Goal: Information Seeking & Learning: Learn about a topic

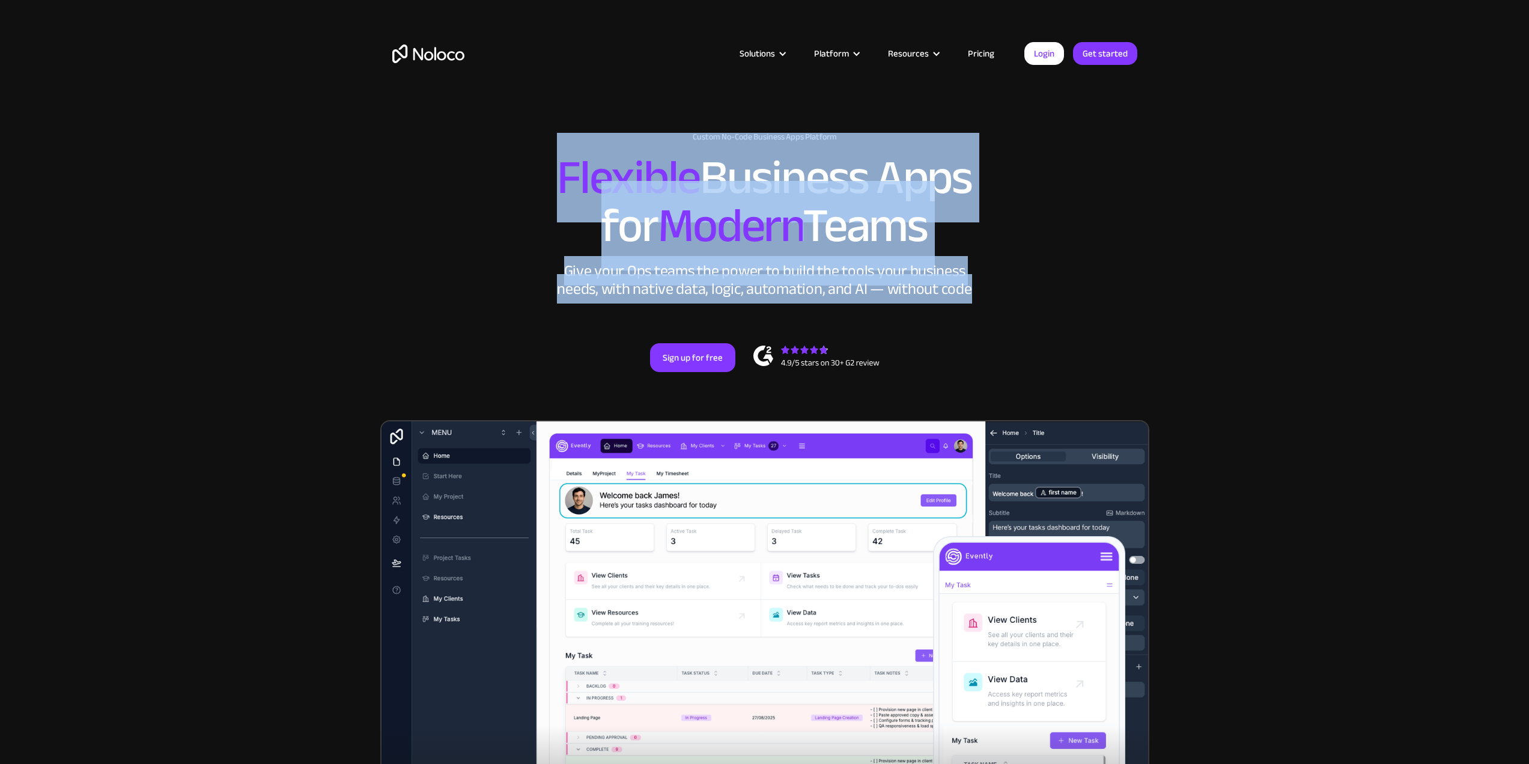
drag, startPoint x: 549, startPoint y: 173, endPoint x: 998, endPoint y: 288, distance: 462.9
click at [998, 288] on div "New: Connect Noloco to Stripe Custom No-Code Business Apps Platform Flexible Bu…" at bounding box center [764, 264] width 769 height 288
click at [701, 249] on span "Modern" at bounding box center [730, 226] width 145 height 90
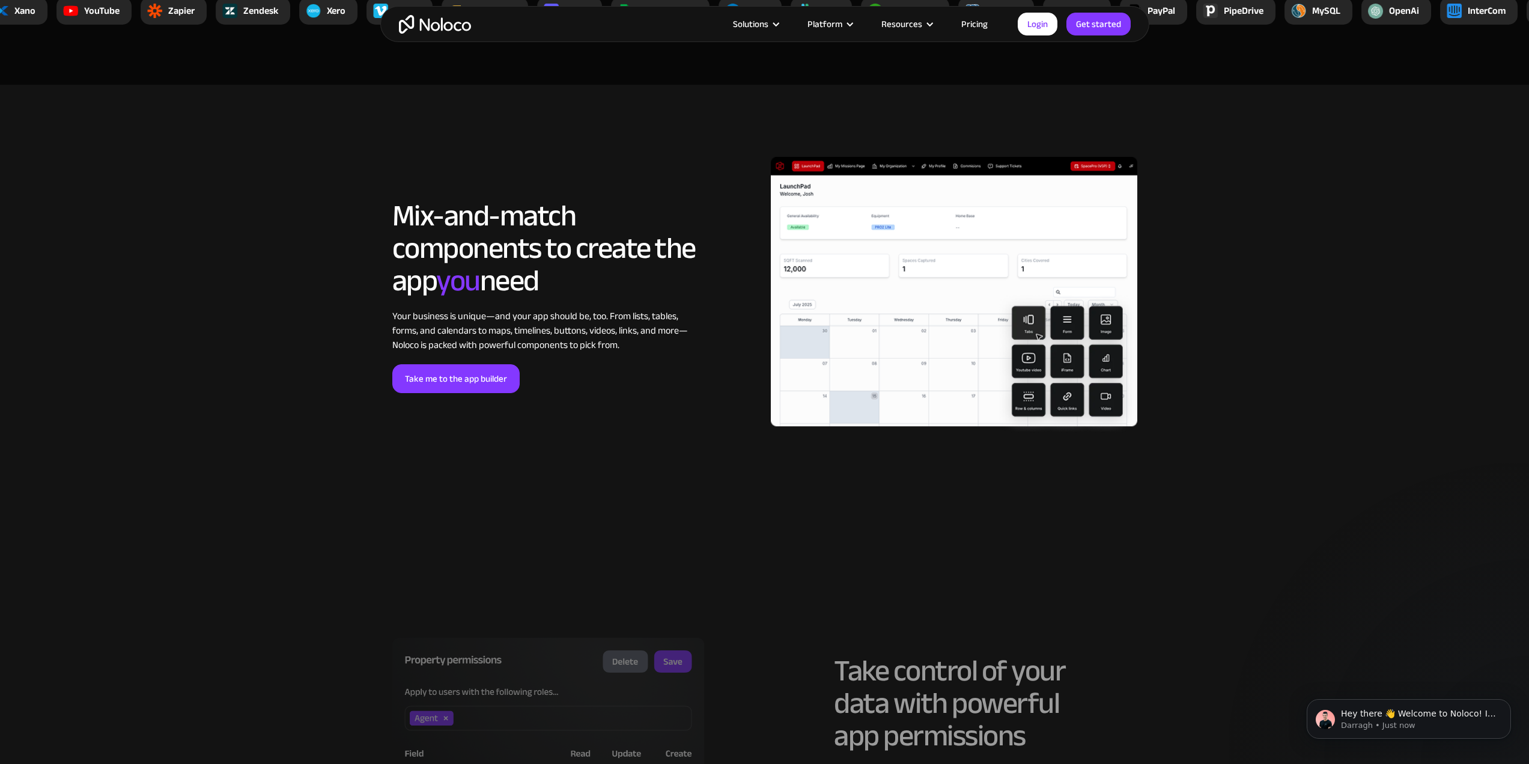
scroll to position [2464, 0]
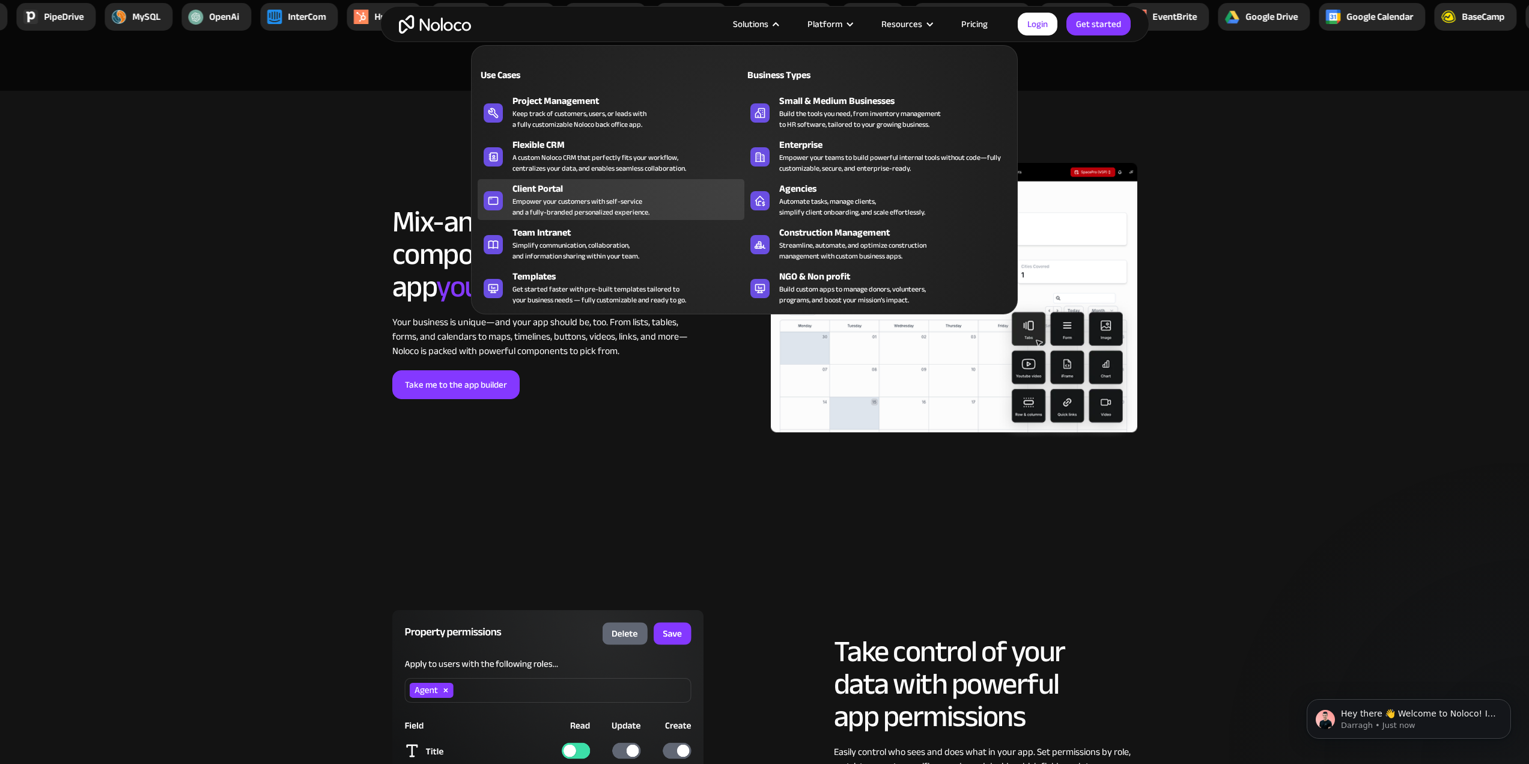
click at [624, 202] on div "Empower your customers with self-service and a fully-branded personalized exper…" at bounding box center [581, 207] width 137 height 22
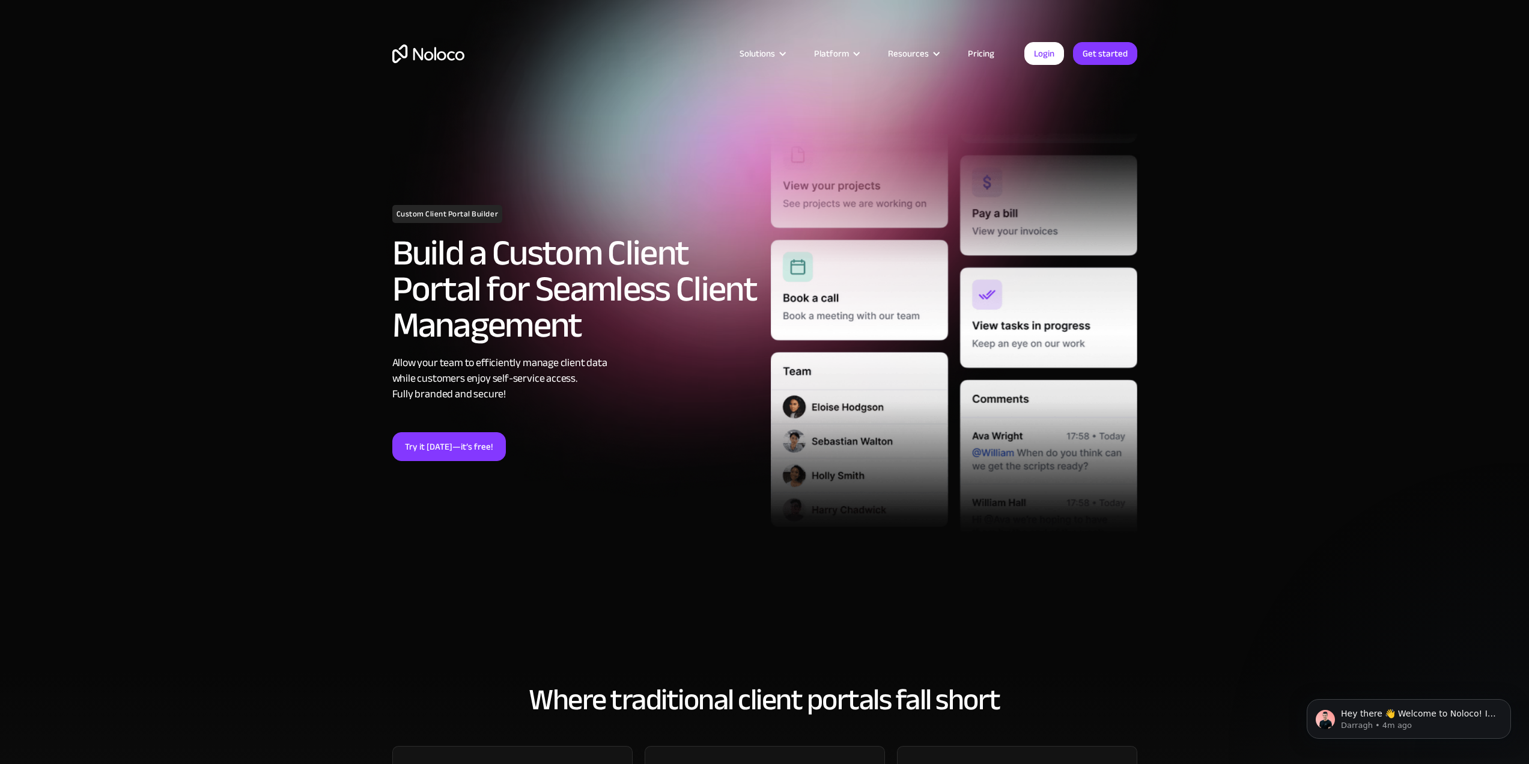
click at [975, 57] on link "Pricing" at bounding box center [981, 54] width 56 height 16
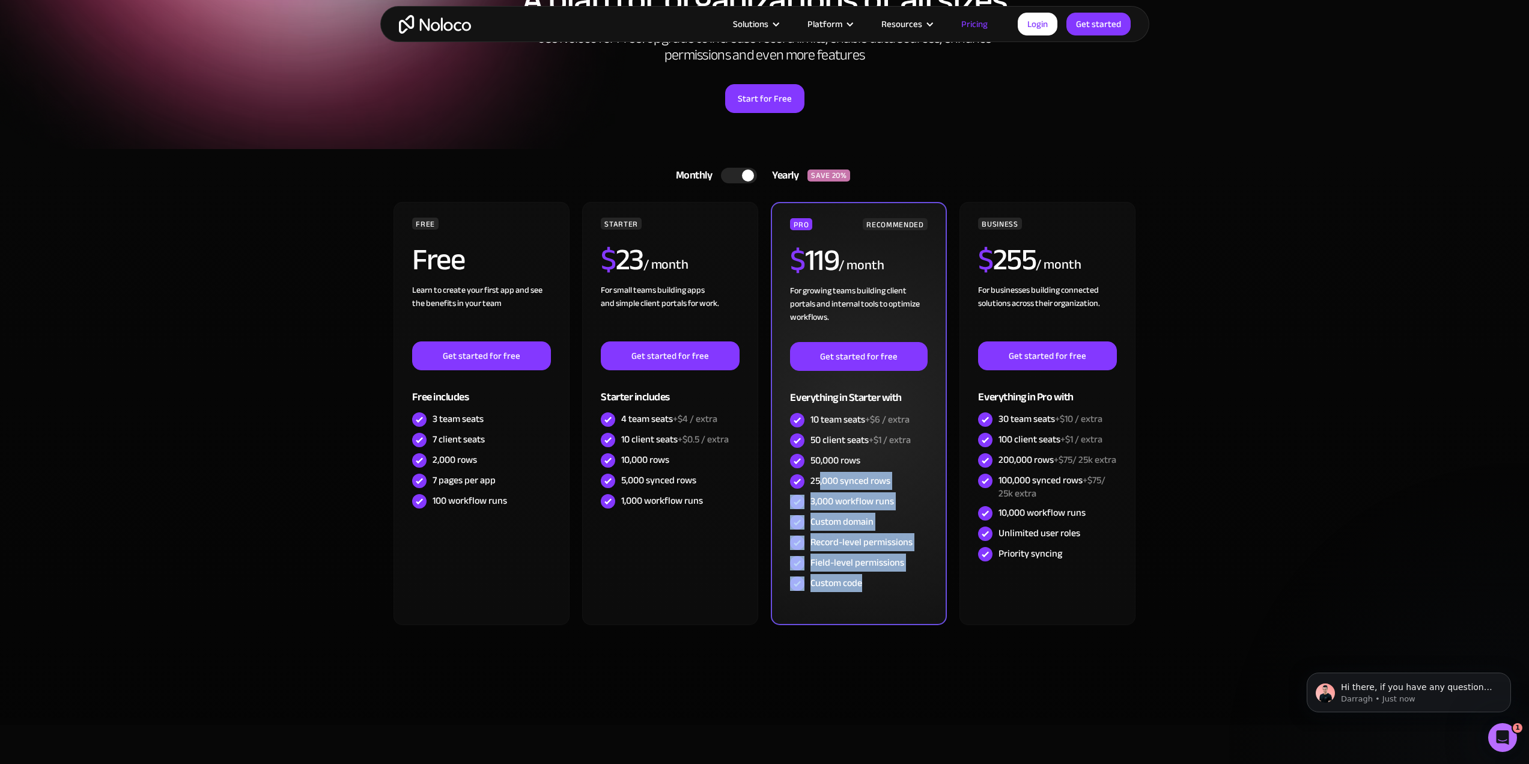
drag, startPoint x: 819, startPoint y: 480, endPoint x: 874, endPoint y: 579, distance: 113.2
click at [874, 579] on div "PRO RECOMMENDED $ 119 / month For growing teams building client portals and int…" at bounding box center [858, 406] width 137 height 376
click at [874, 580] on div "Custom code" at bounding box center [858, 583] width 137 height 20
drag, startPoint x: 823, startPoint y: 543, endPoint x: 873, endPoint y: 584, distance: 64.4
click at [873, 584] on div "PRO RECOMMENDED $ 119 / month For growing teams building client portals and int…" at bounding box center [858, 406] width 137 height 376
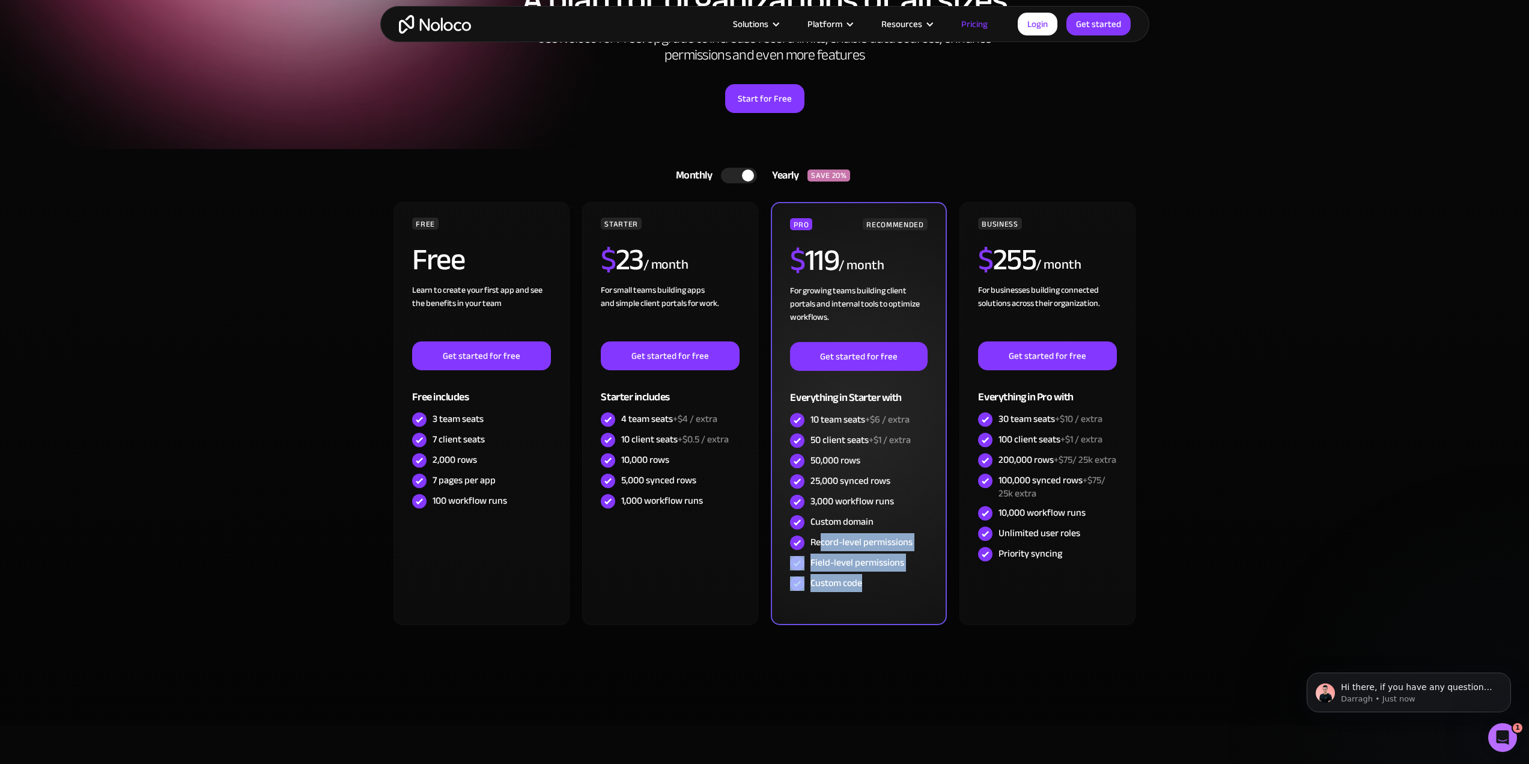
click at [873, 584] on div "Custom code" at bounding box center [858, 583] width 137 height 20
drag, startPoint x: 811, startPoint y: 560, endPoint x: 880, endPoint y: 587, distance: 74.4
click at [880, 587] on div "PRO RECOMMENDED $ 119 / month For growing teams building client portals and int…" at bounding box center [858, 406] width 137 height 376
click at [881, 587] on div "Custom code" at bounding box center [858, 583] width 137 height 20
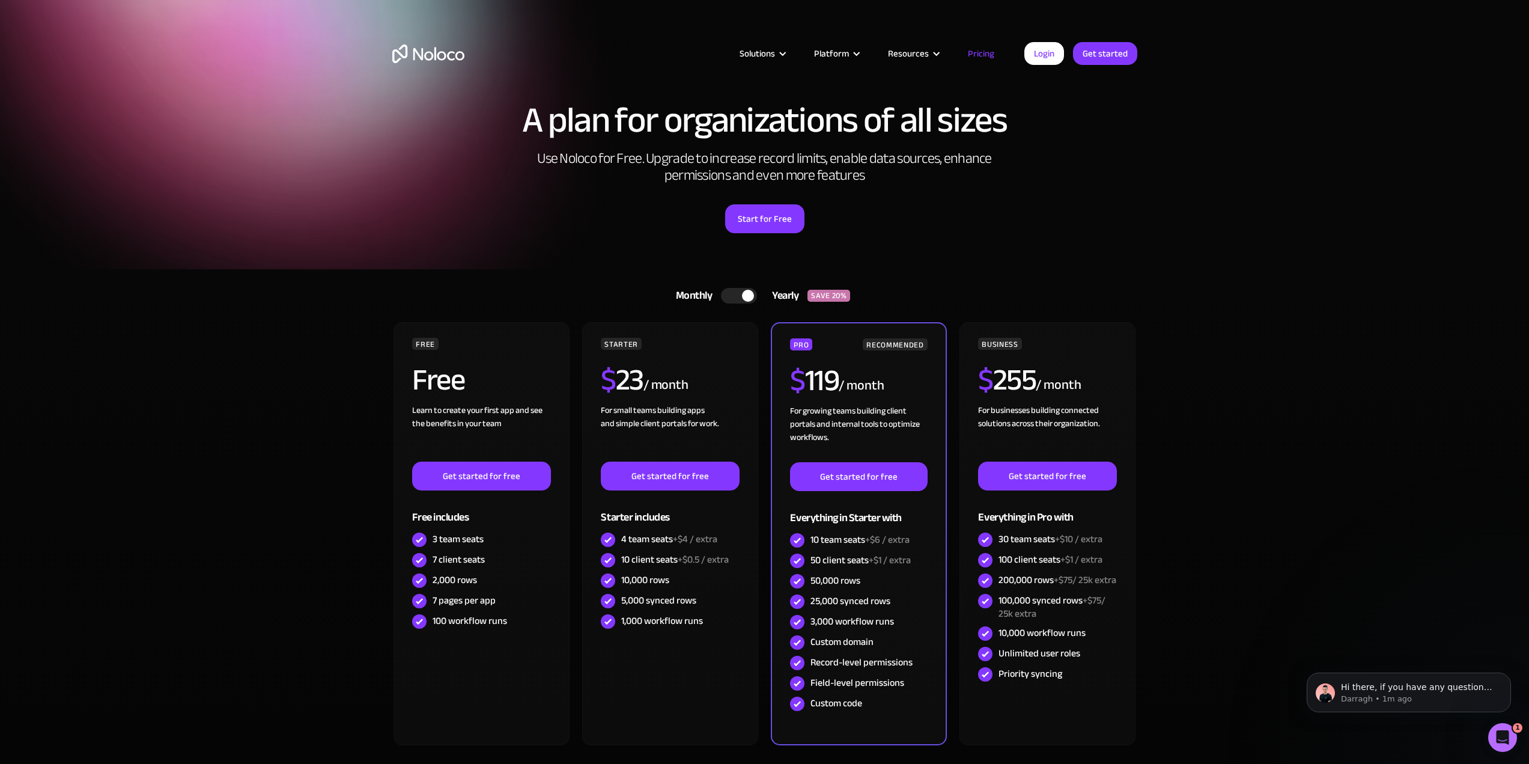
click at [743, 296] on div at bounding box center [748, 296] width 12 height 12
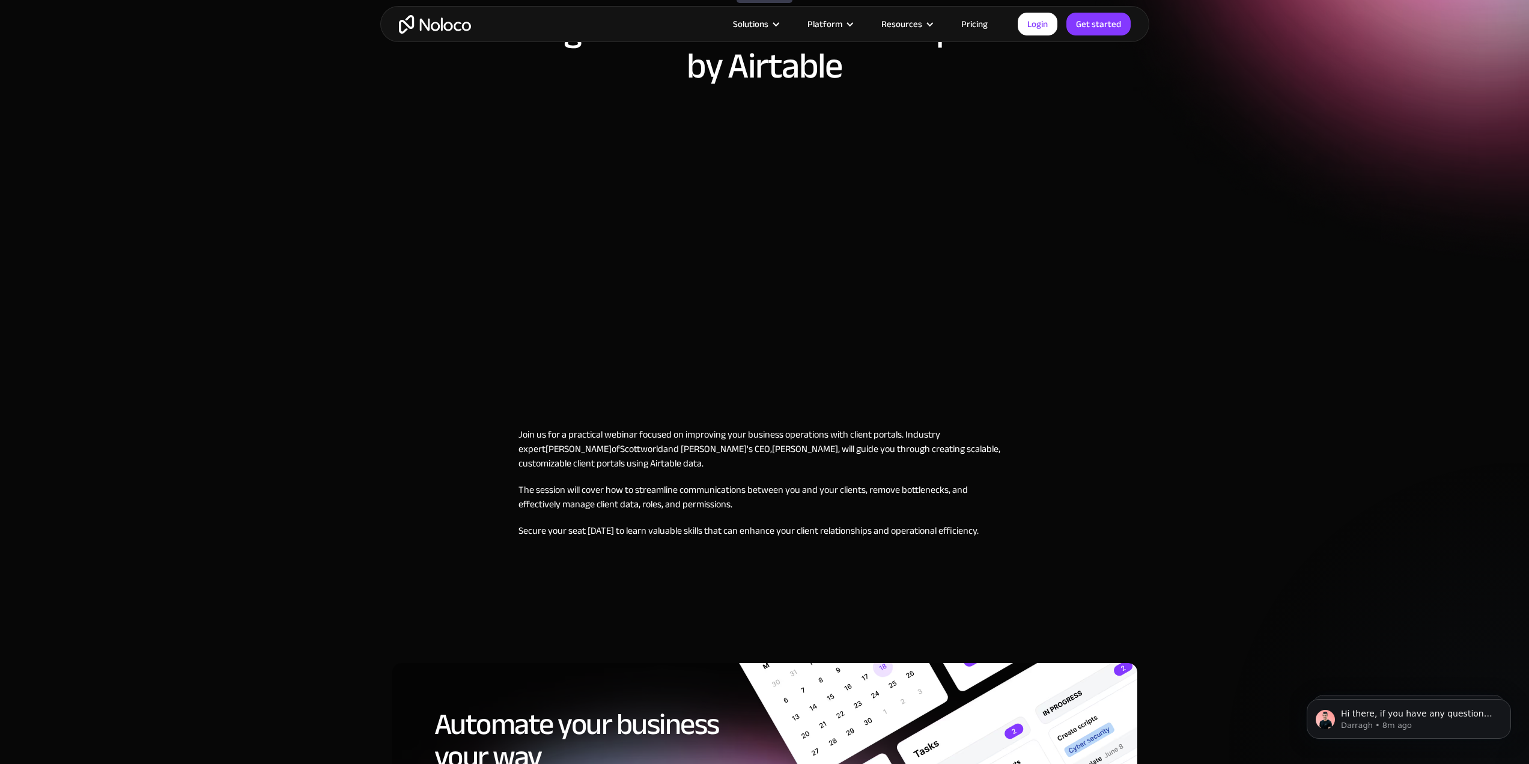
scroll to position [180, 0]
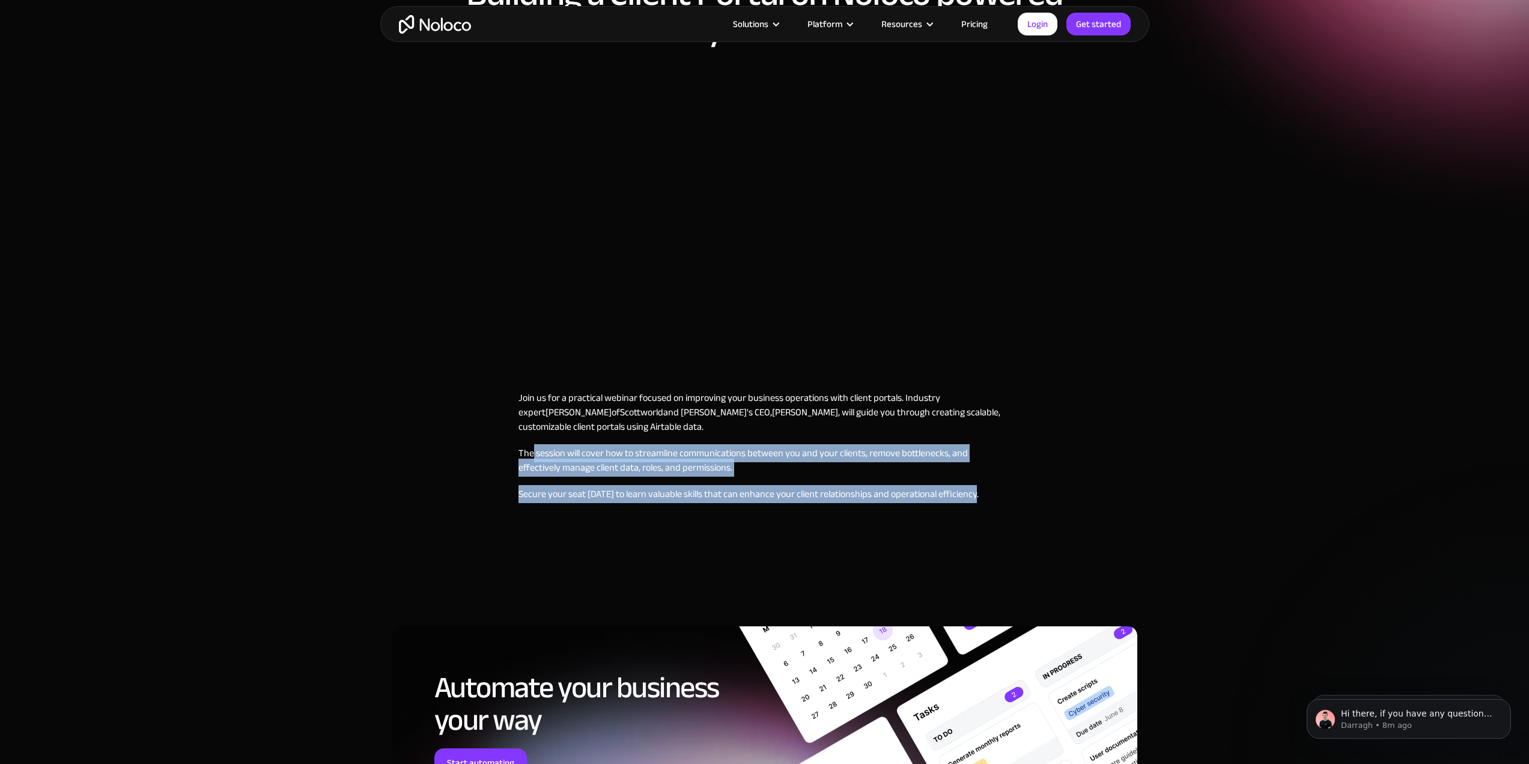
drag, startPoint x: 532, startPoint y: 456, endPoint x: 1020, endPoint y: 498, distance: 489.9
click at [1020, 498] on div "October 4, 2023 4:30 PM Building a Client Portal on Noloco powered by Airtable …" at bounding box center [764, 244] width 769 height 668
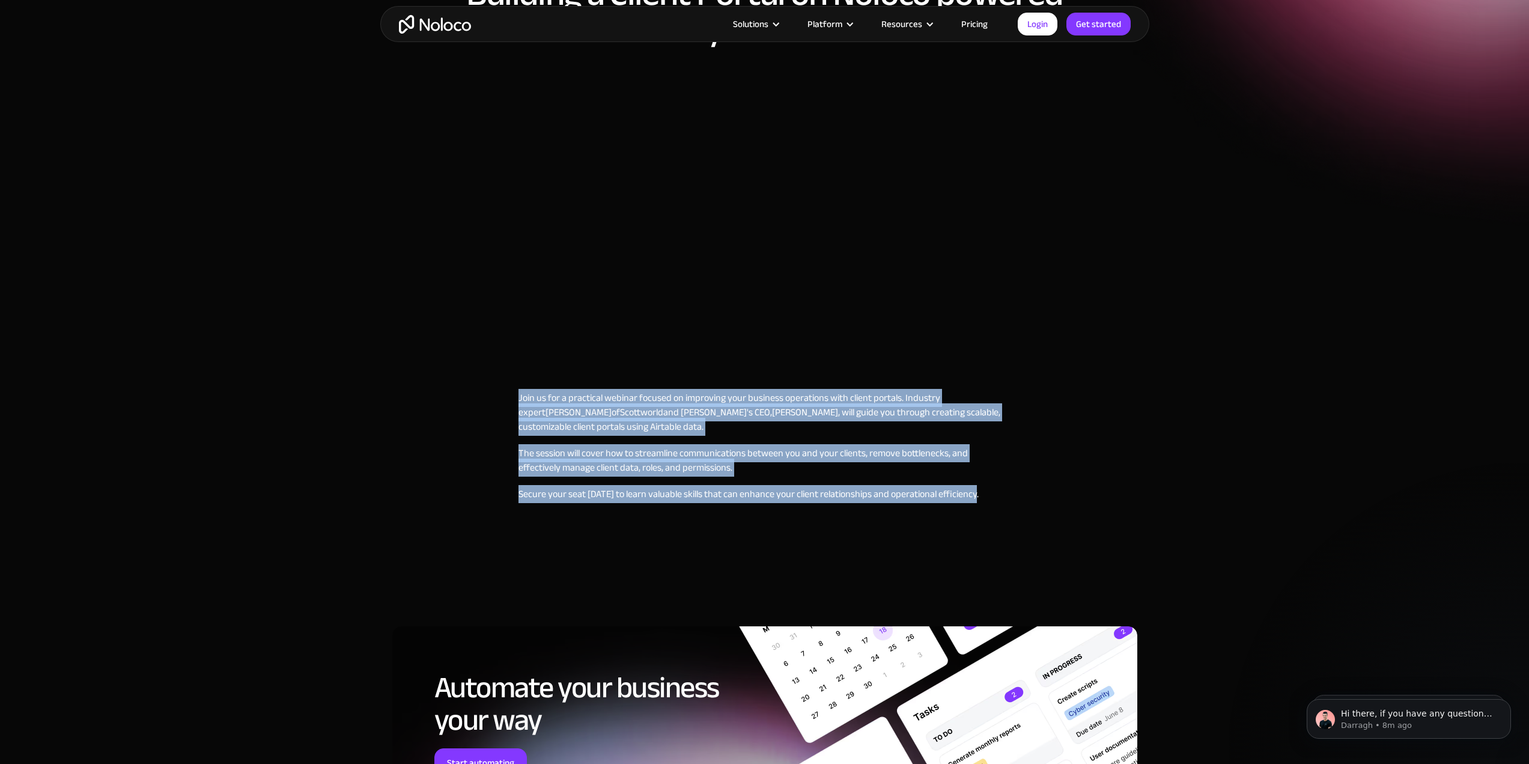
drag, startPoint x: 1002, startPoint y: 493, endPoint x: 510, endPoint y: 390, distance: 502.4
click at [510, 390] on div "October 4, 2023 4:30 PM Building a Client Portal on Noloco powered by Airtable …" at bounding box center [764, 244] width 769 height 668
click at [820, 462] on p "The session will cover how to streamline communications between you and your cl…" at bounding box center [765, 460] width 493 height 29
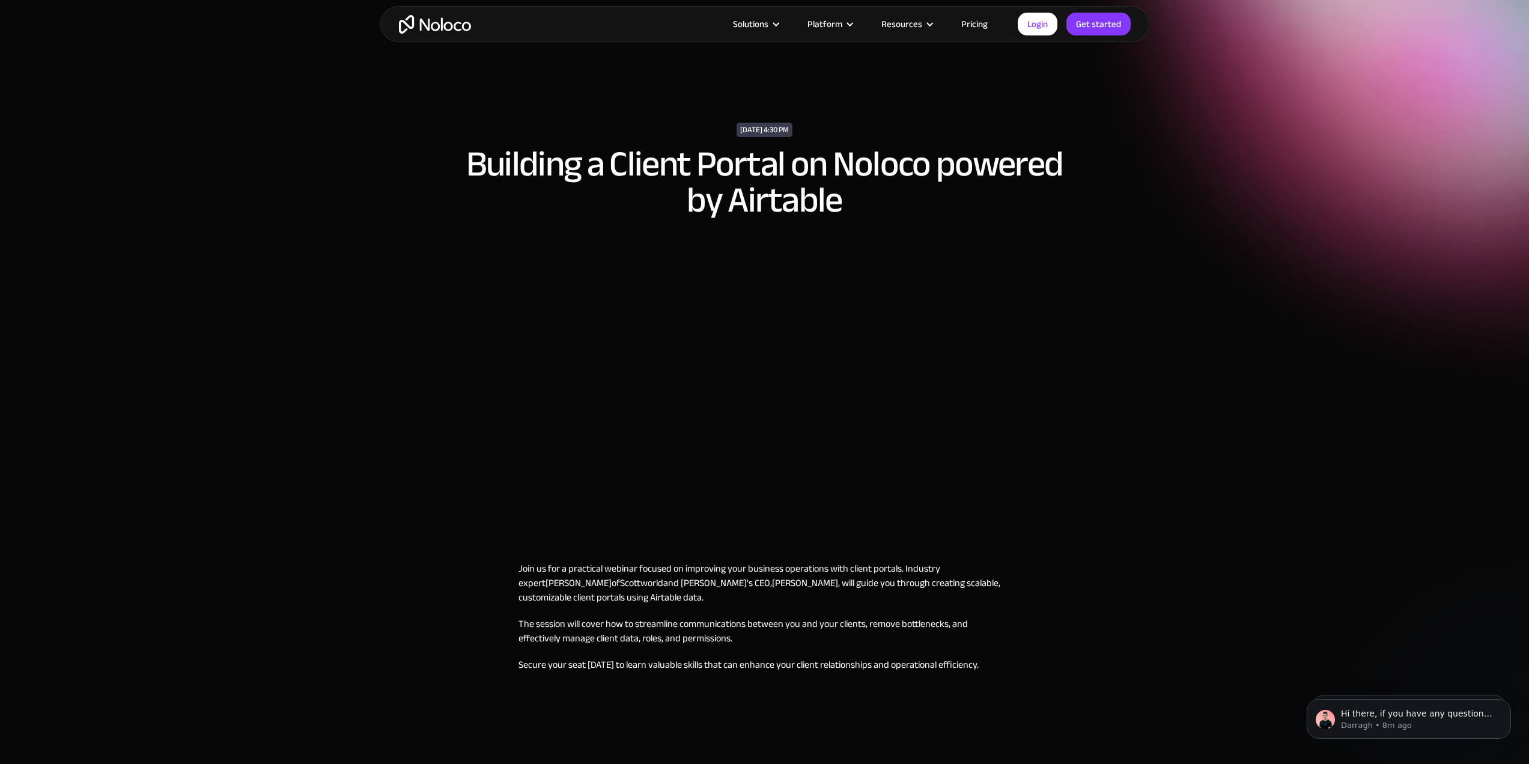
scroll to position [0, 0]
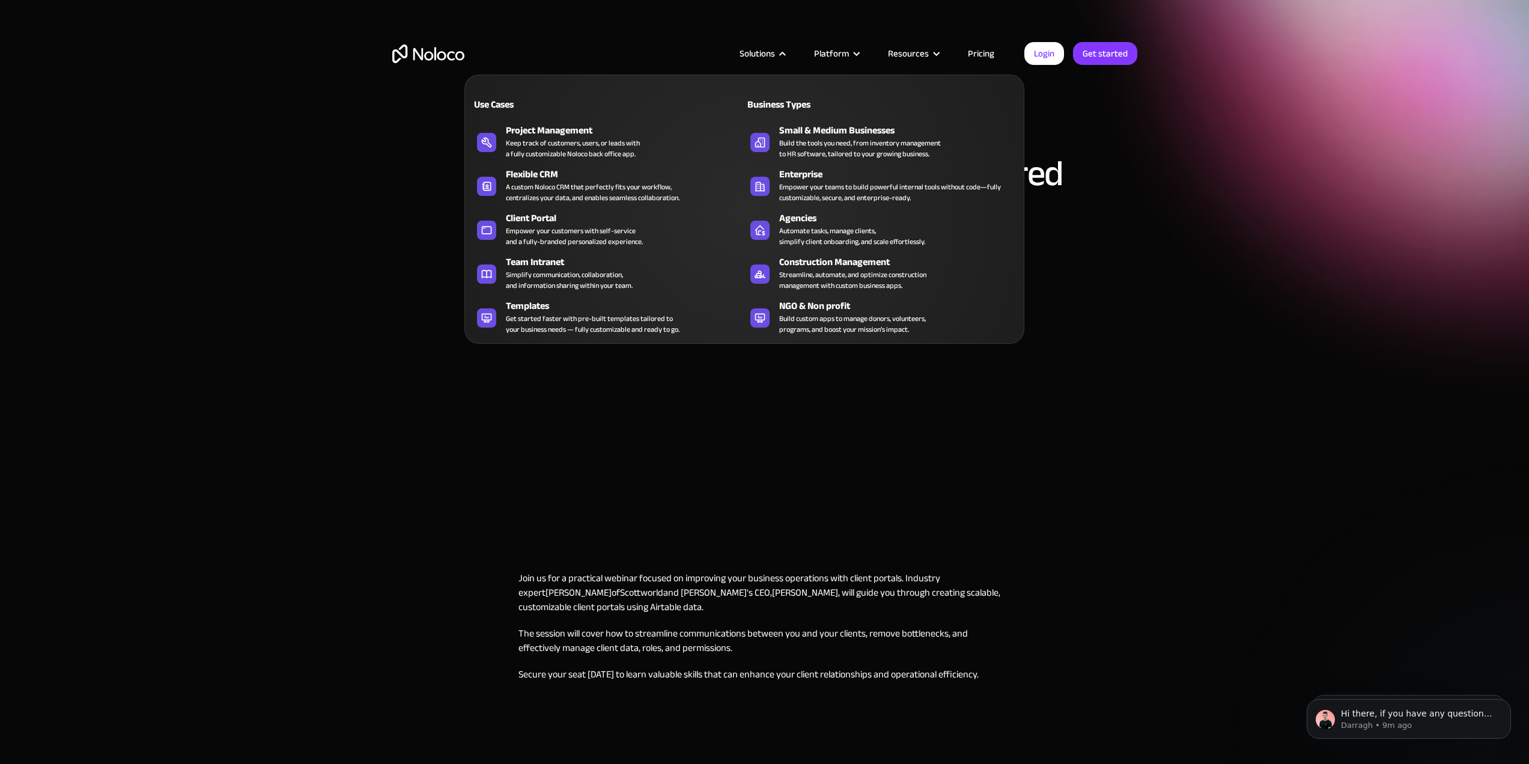
click at [495, 103] on div "Use Cases" at bounding box center [537, 104] width 132 height 14
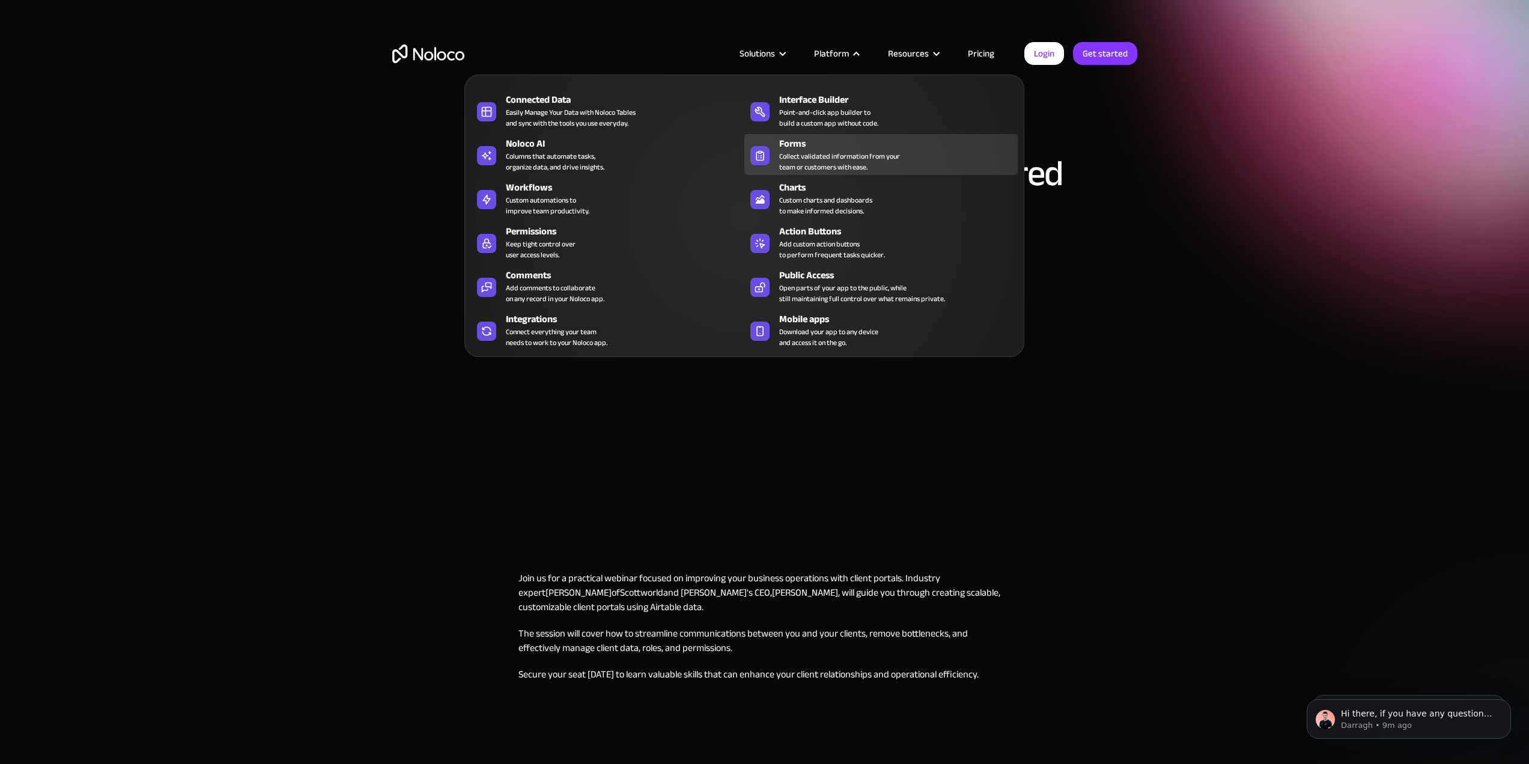
click at [850, 151] on div "Collect validated information from your team or customers with ease." at bounding box center [839, 162] width 121 height 22
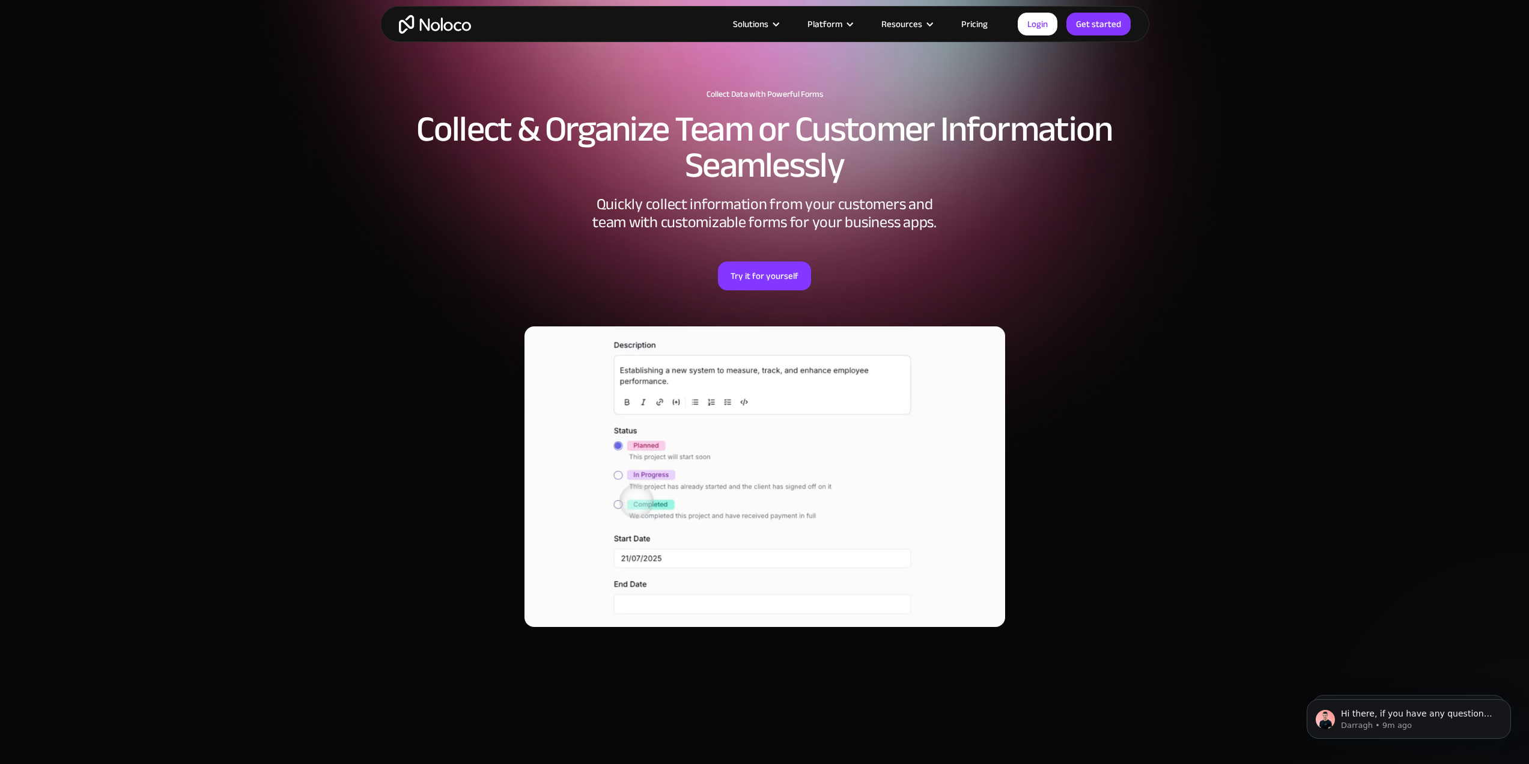
scroll to position [38, 0]
